Goal: Information Seeking & Learning: Learn about a topic

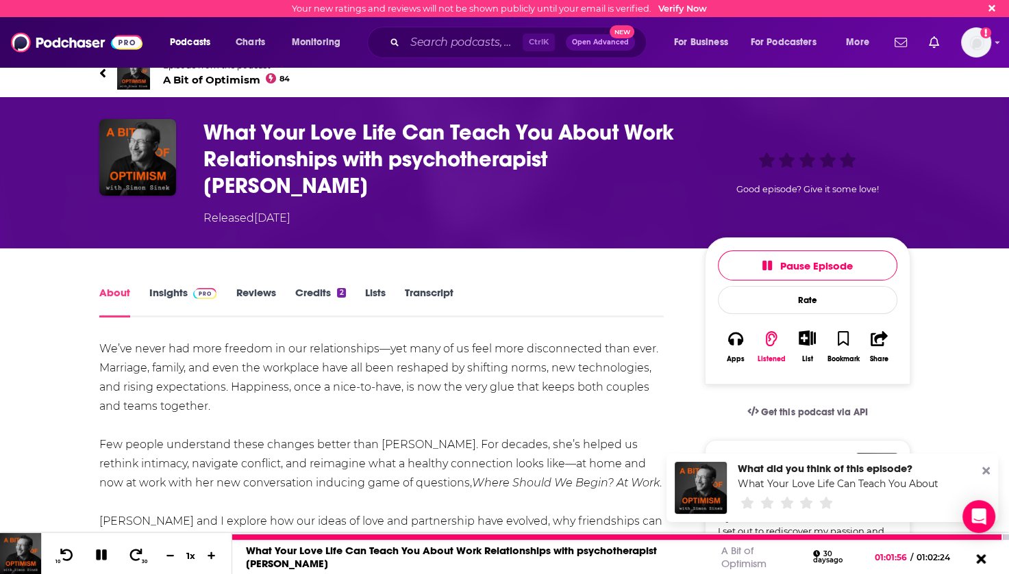
click at [980, 563] on icon at bounding box center [980, 559] width 17 height 14
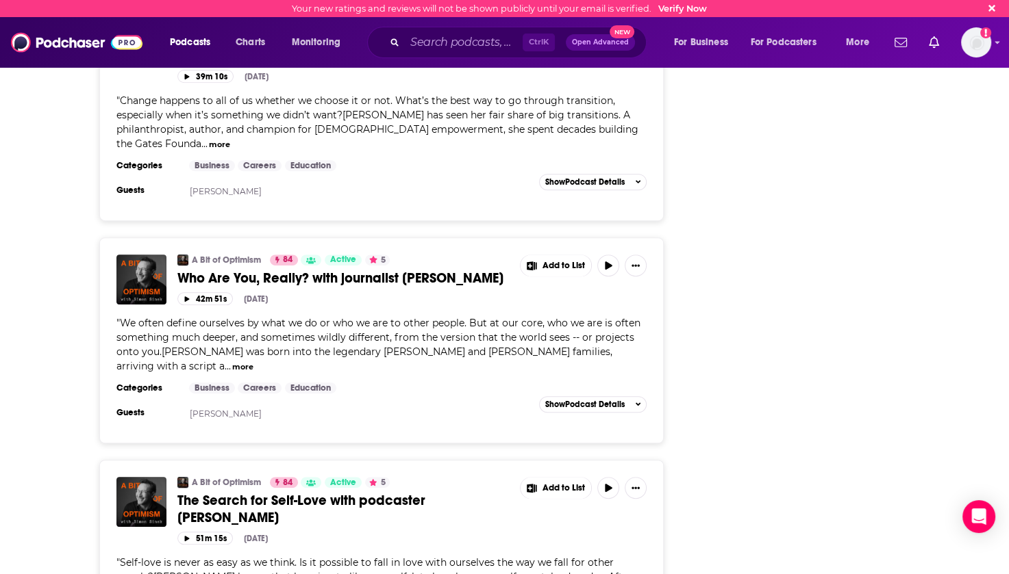
scroll to position [5595, 0]
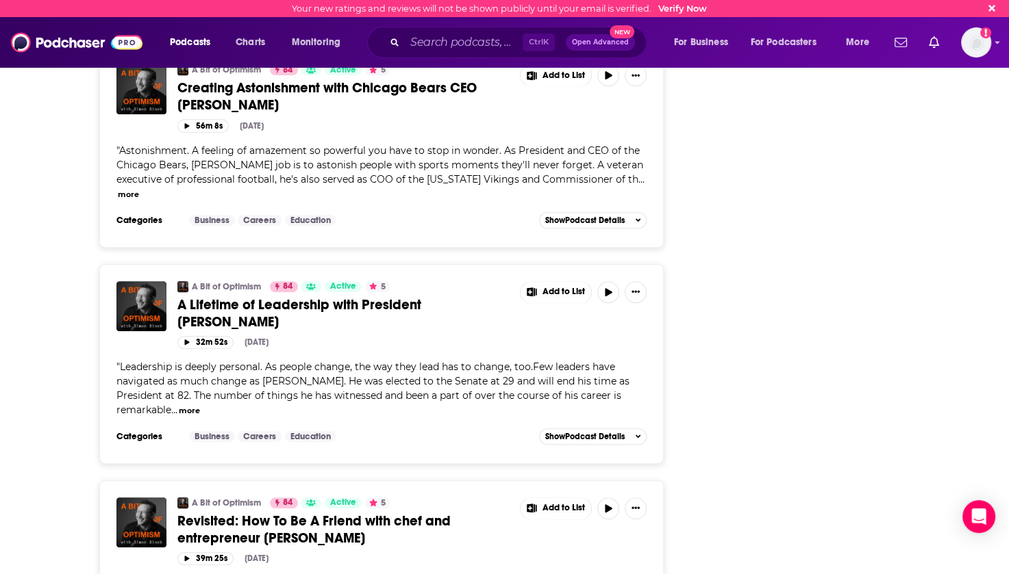
scroll to position [11056, 0]
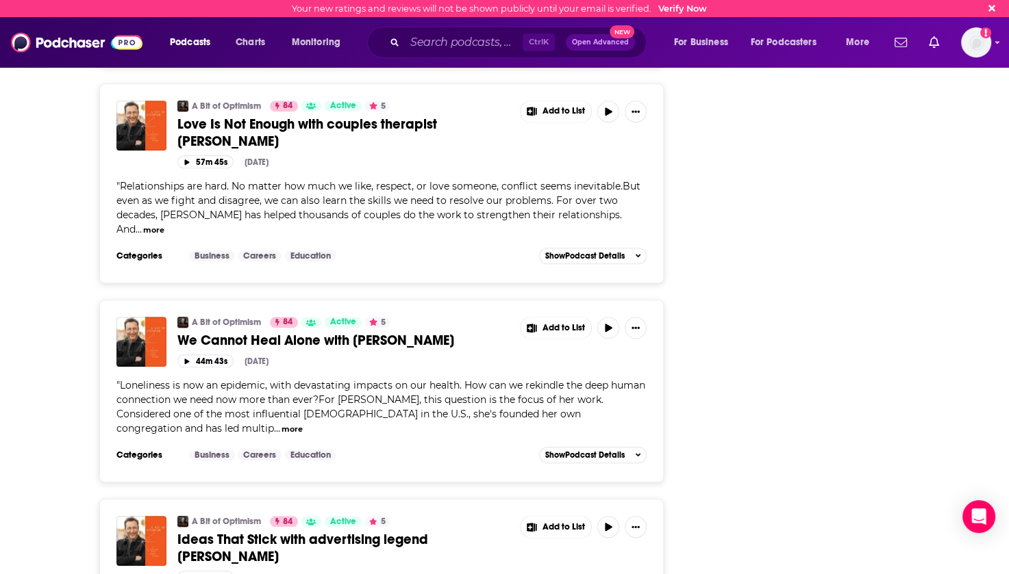
scroll to position [16267, 0]
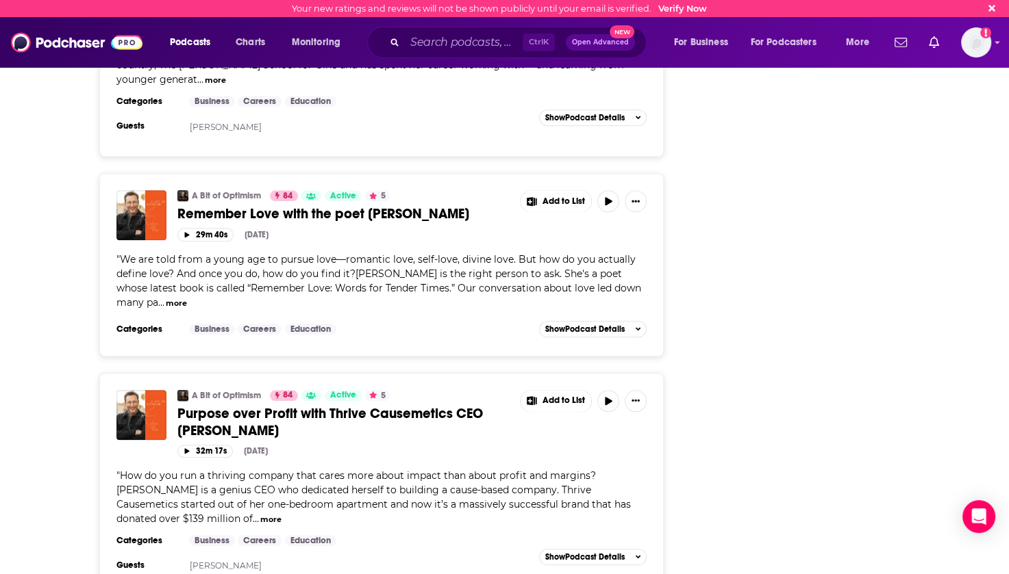
scroll to position [21512, 0]
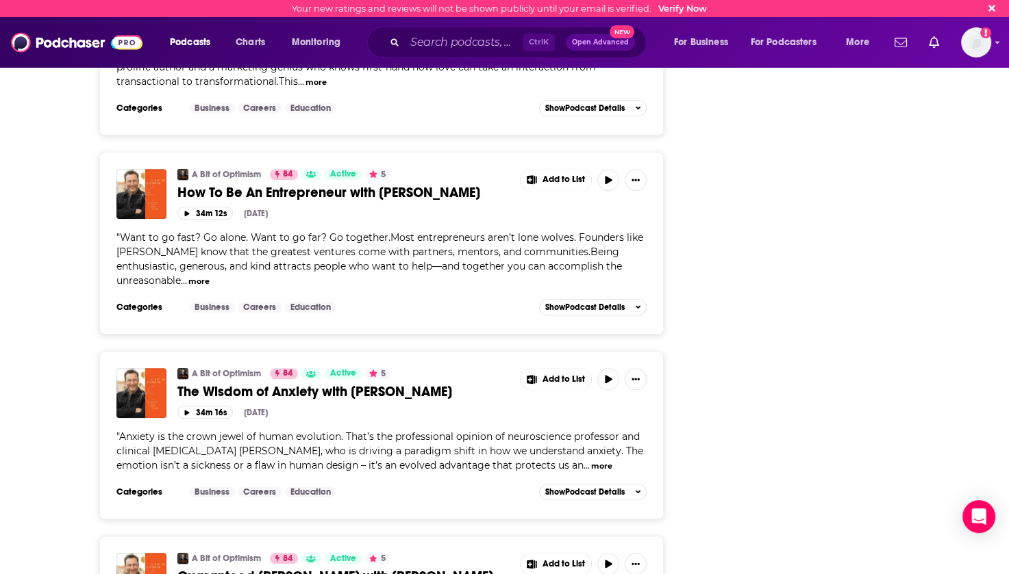
scroll to position [26373, 0]
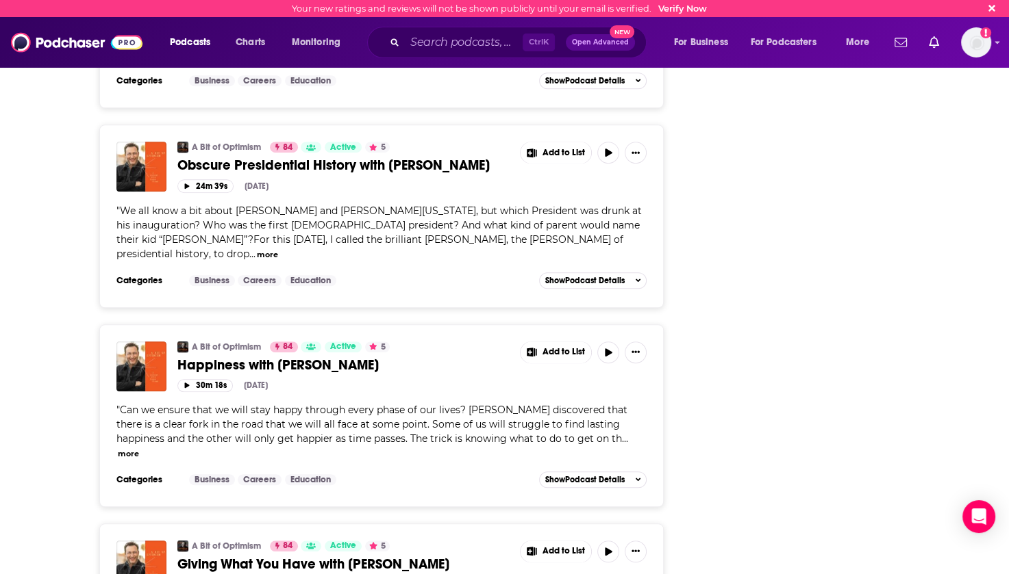
scroll to position [31206, 0]
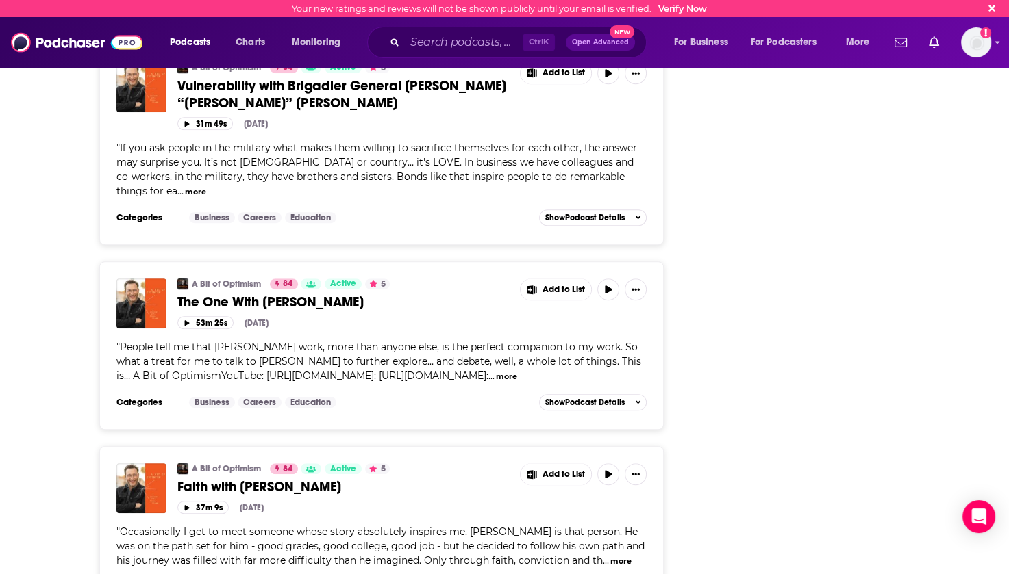
scroll to position [36010, 0]
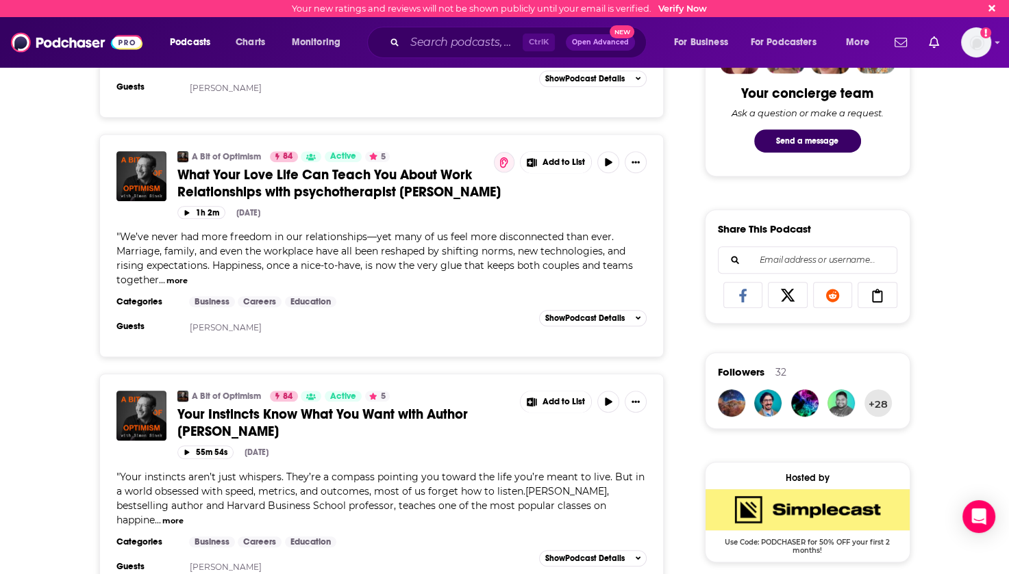
scroll to position [0, 0]
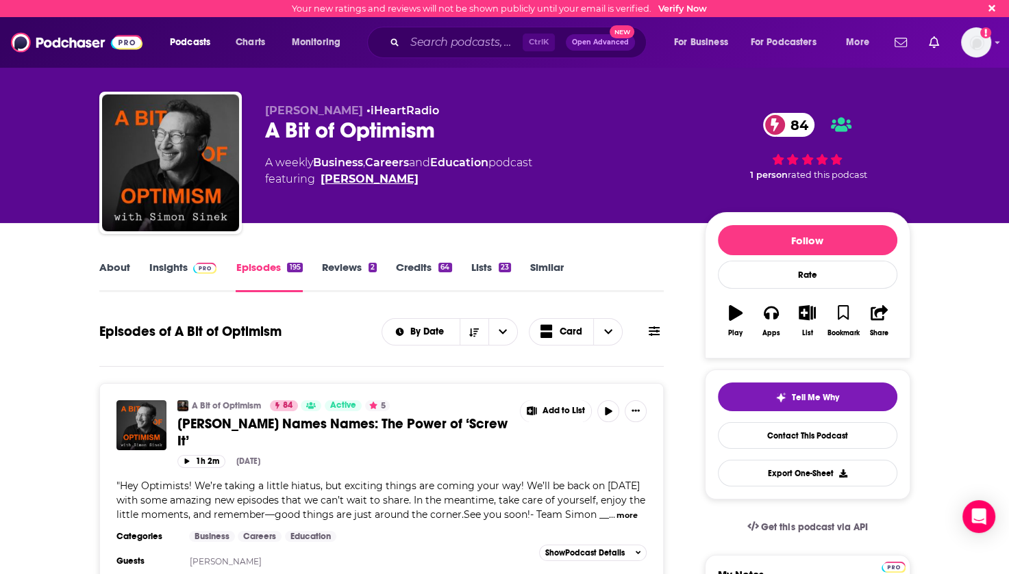
click at [355, 177] on link "[PERSON_NAME]" at bounding box center [369, 179] width 98 height 16
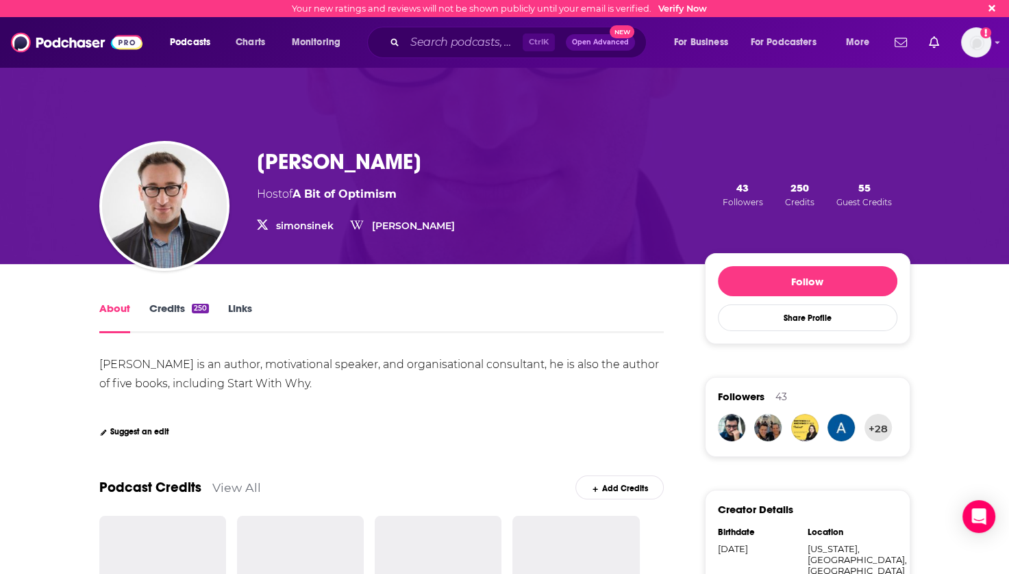
click at [170, 307] on link "Credits 250" at bounding box center [179, 317] width 60 height 31
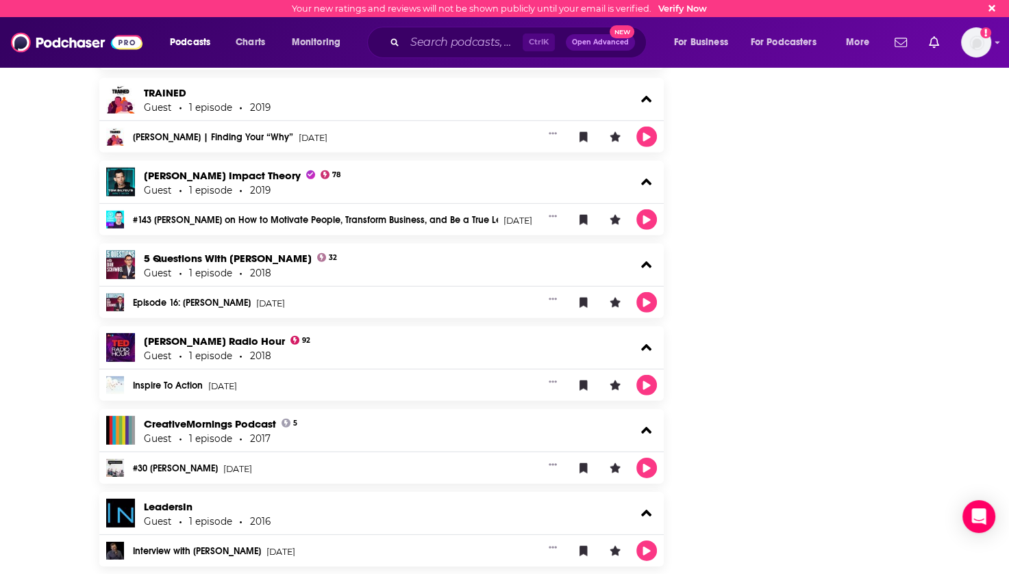
scroll to position [3999, 0]
